Goal: Complete application form

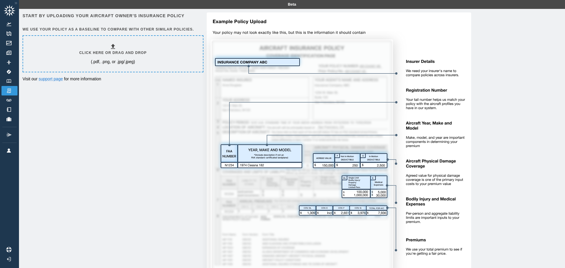
click at [96, 52] on h6 "Click here or drag and drop" at bounding box center [112, 53] width 67 height 6
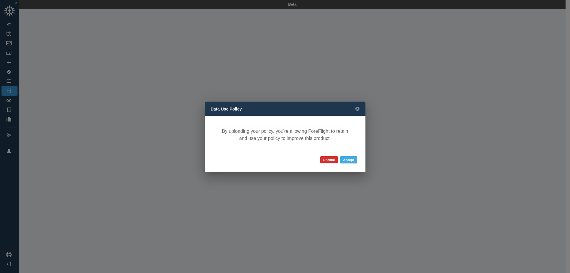
click at [346, 161] on button "Accept" at bounding box center [348, 159] width 17 height 7
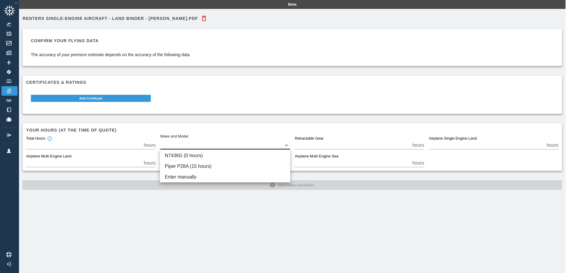
click at [212, 148] on body "Beta Renters Single-Engine Aircraft - Land Binder - [PERSON_NAME].pdf Confirm y…" at bounding box center [285, 136] width 570 height 273
click at [222, 167] on li "Piper P28A (15 hours)" at bounding box center [225, 166] width 130 height 11
type input "****"
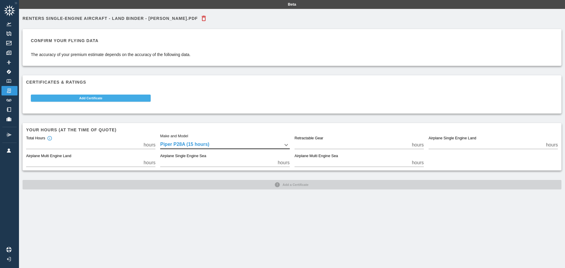
click at [123, 96] on button "Add Certificate" at bounding box center [91, 98] width 120 height 7
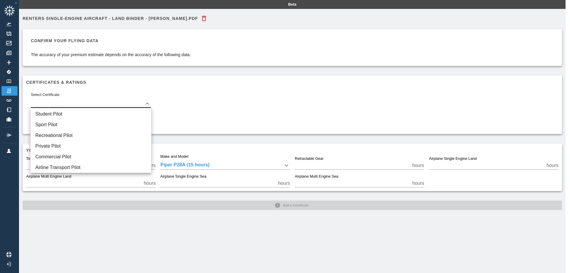
click at [117, 103] on body "Beta Renters Single-Engine Aircraft - Land Binder - [PERSON_NAME].pdf Confirm y…" at bounding box center [285, 136] width 570 height 273
click at [106, 112] on li "Student Pilot" at bounding box center [91, 114] width 120 height 11
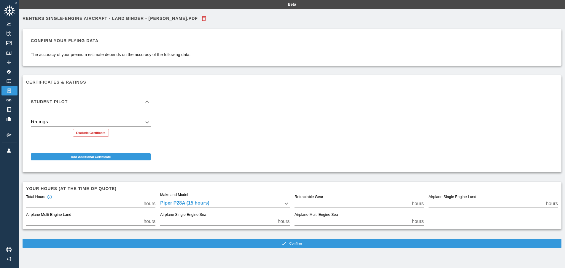
click at [103, 126] on body "Beta Renters Single-Engine Aircraft - Land Binder - [PERSON_NAME].pdf Confirm y…" at bounding box center [282, 134] width 565 height 268
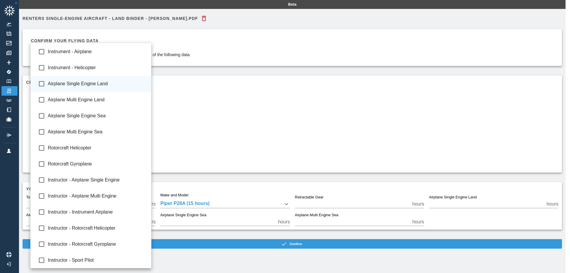
click at [77, 86] on span "Airplane Single Engine Land" at bounding box center [97, 83] width 99 height 7
type input "**********"
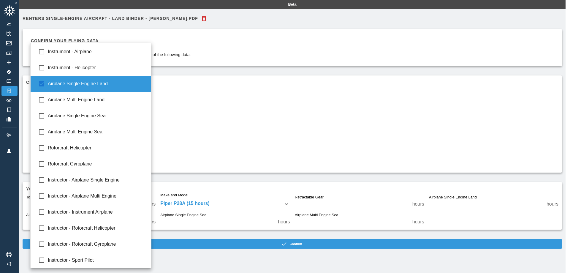
click at [202, 136] on div at bounding box center [285, 136] width 570 height 273
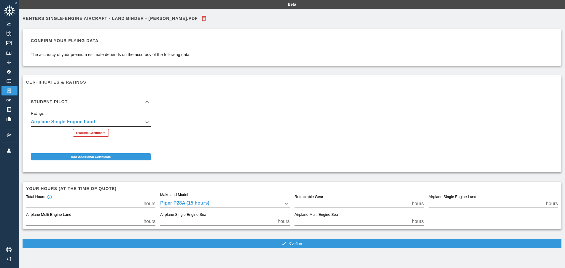
click at [97, 136] on button "Exclude Certificate" at bounding box center [91, 133] width 36 height 8
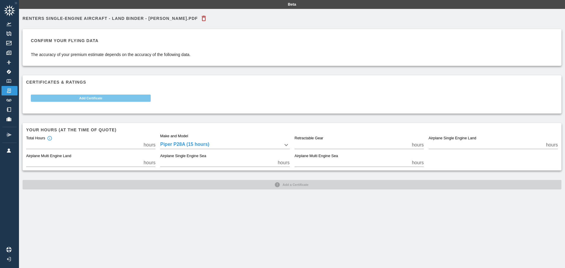
click at [88, 99] on button "Add Certificate" at bounding box center [91, 98] width 120 height 7
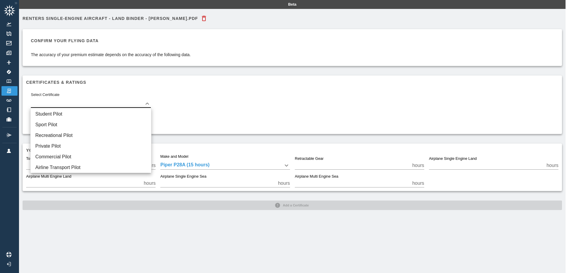
click at [86, 103] on body "Beta Renters Single-Engine Aircraft - Land Binder - [PERSON_NAME].pdf Confirm y…" at bounding box center [285, 136] width 570 height 273
click at [76, 112] on li "Student Pilot" at bounding box center [91, 114] width 120 height 11
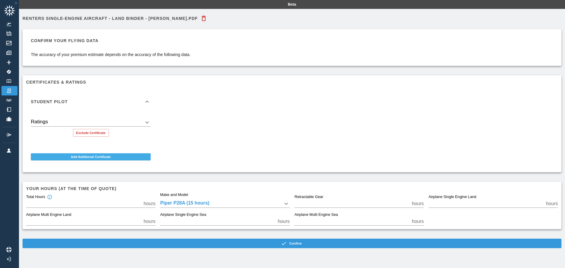
click at [99, 156] on button "Add Additional Certificate" at bounding box center [91, 156] width 120 height 7
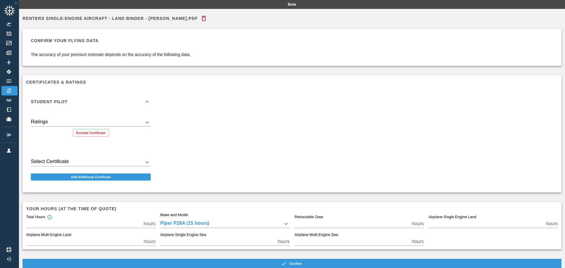
click at [207, 159] on div "Student Pilot Ratings ​ Exclude Certificate Select Certificate ​ Add Additional…" at bounding box center [289, 136] width 537 height 105
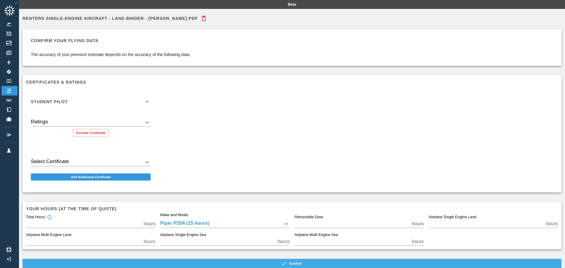
click at [294, 266] on button "Confirm" at bounding box center [292, 263] width 539 height 9
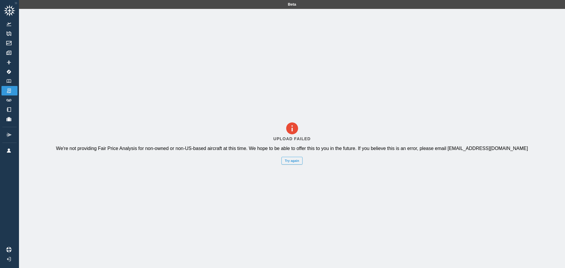
click at [289, 165] on button "Try again" at bounding box center [292, 161] width 21 height 8
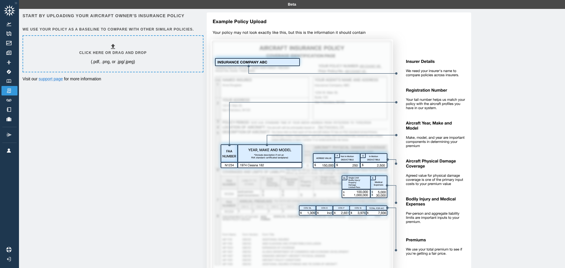
click at [105, 49] on div "Click here or drag and drop (.pdf, .png, or .jpg/.jpeg)" at bounding box center [112, 54] width 67 height 22
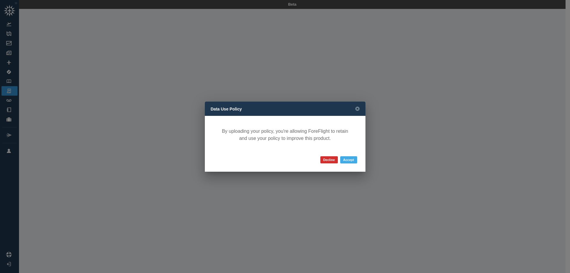
click at [351, 157] on button "Accept" at bounding box center [348, 159] width 17 height 7
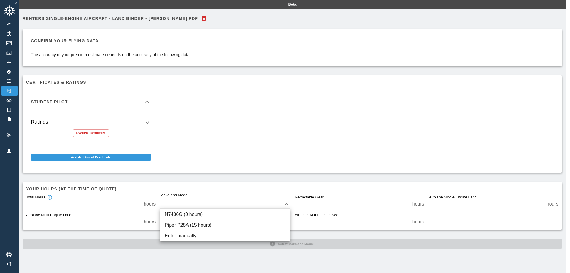
click at [179, 202] on body "Beta Renters Single-Engine Aircraft - Land Binder - [PERSON_NAME].pdf Confirm y…" at bounding box center [285, 136] width 570 height 273
click at [181, 224] on li "Piper P28A (15 hours)" at bounding box center [225, 225] width 130 height 11
type input "****"
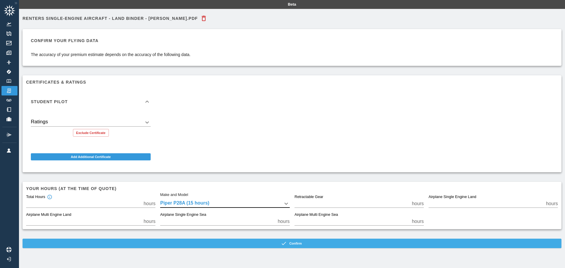
click at [237, 240] on button "Confirm" at bounding box center [292, 243] width 539 height 9
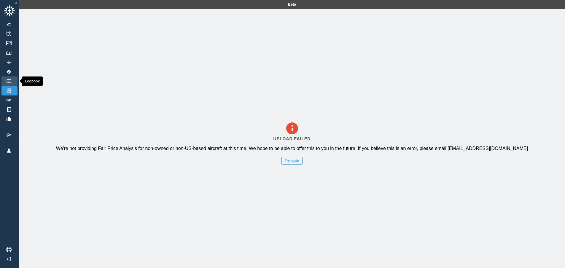
click at [15, 81] on link "Logbook" at bounding box center [9, 81] width 16 height 9
